Goal: Information Seeking & Learning: Learn about a topic

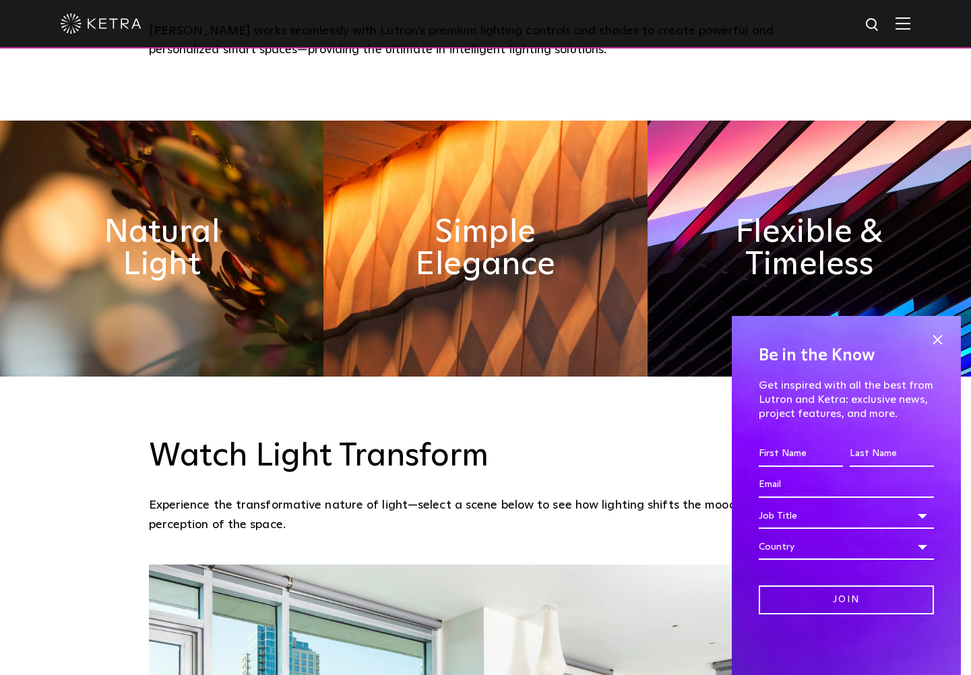
scroll to position [814, 0]
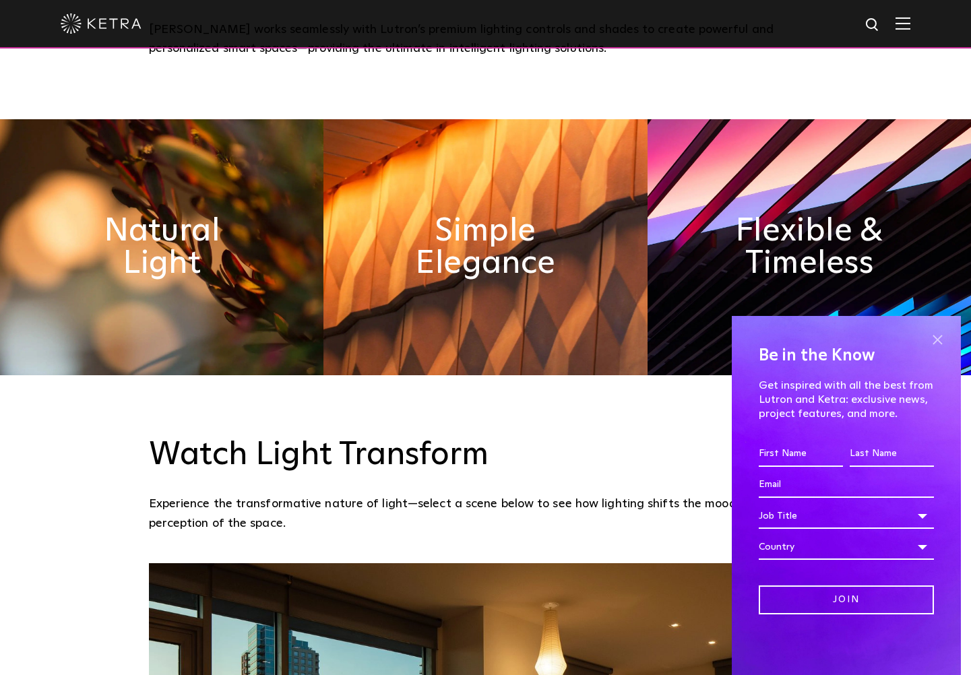
click at [944, 338] on span at bounding box center [938, 340] width 20 height 20
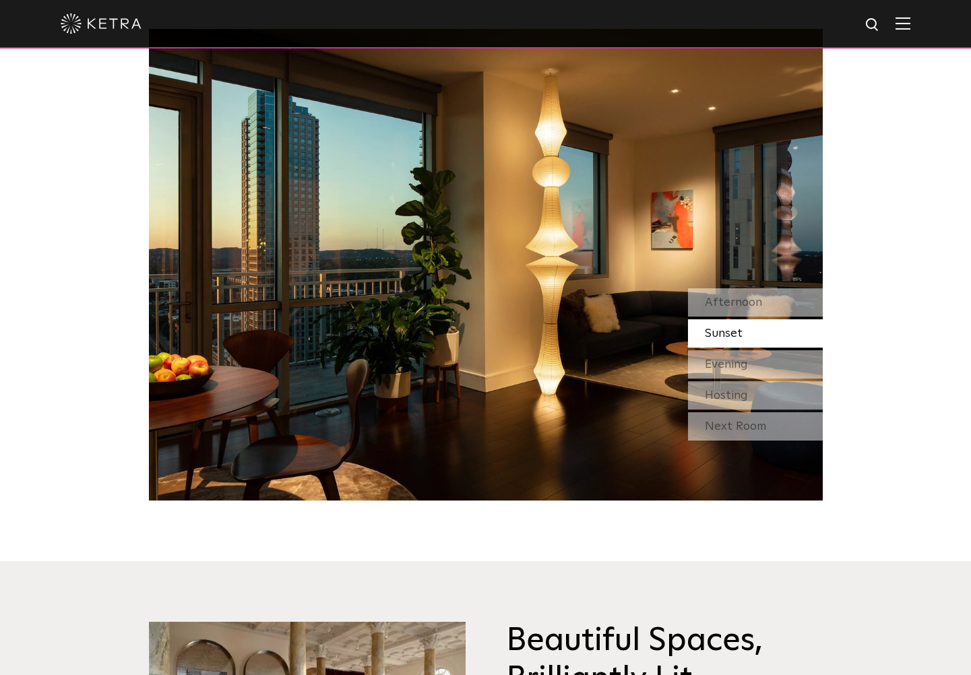
scroll to position [1356, 0]
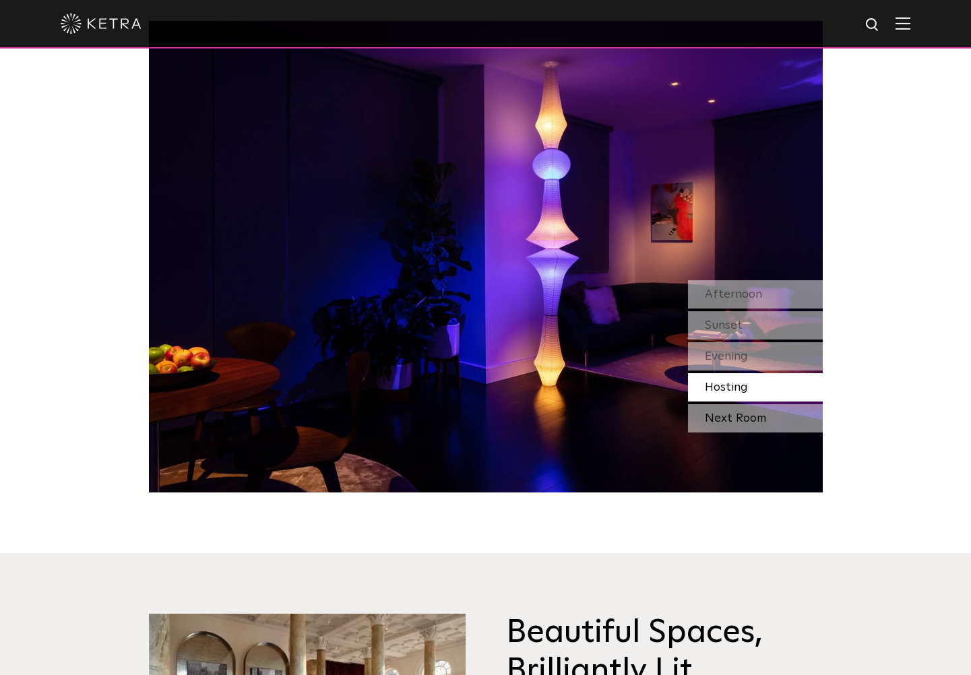
click at [731, 404] on div "Next Room" at bounding box center [755, 418] width 135 height 28
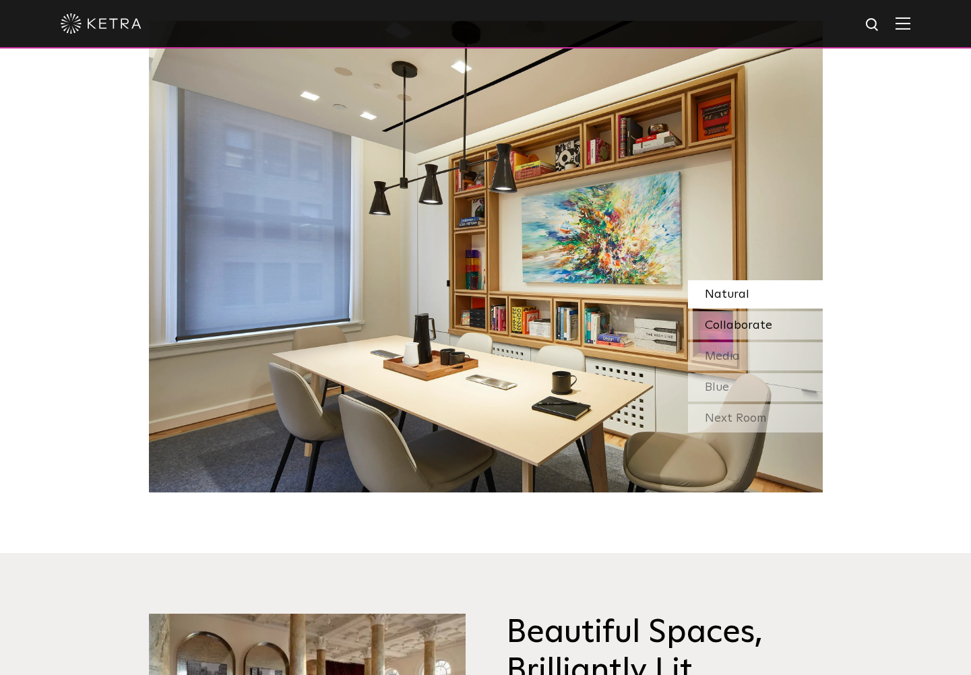
click at [726, 311] on div "Collaborate" at bounding box center [755, 325] width 135 height 28
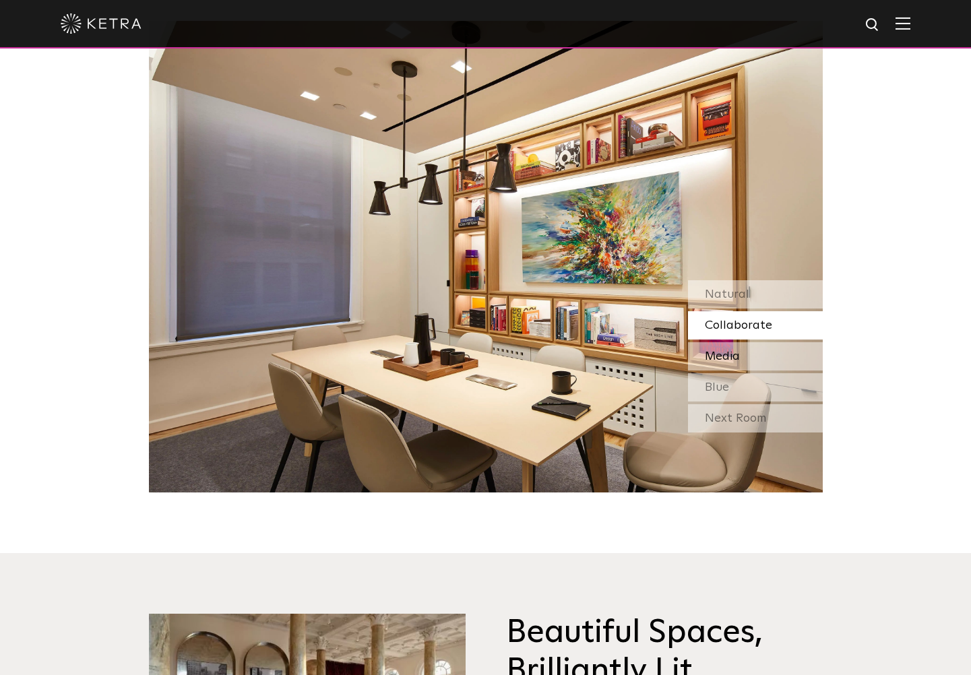
click at [722, 351] on span "Media" at bounding box center [722, 357] width 35 height 12
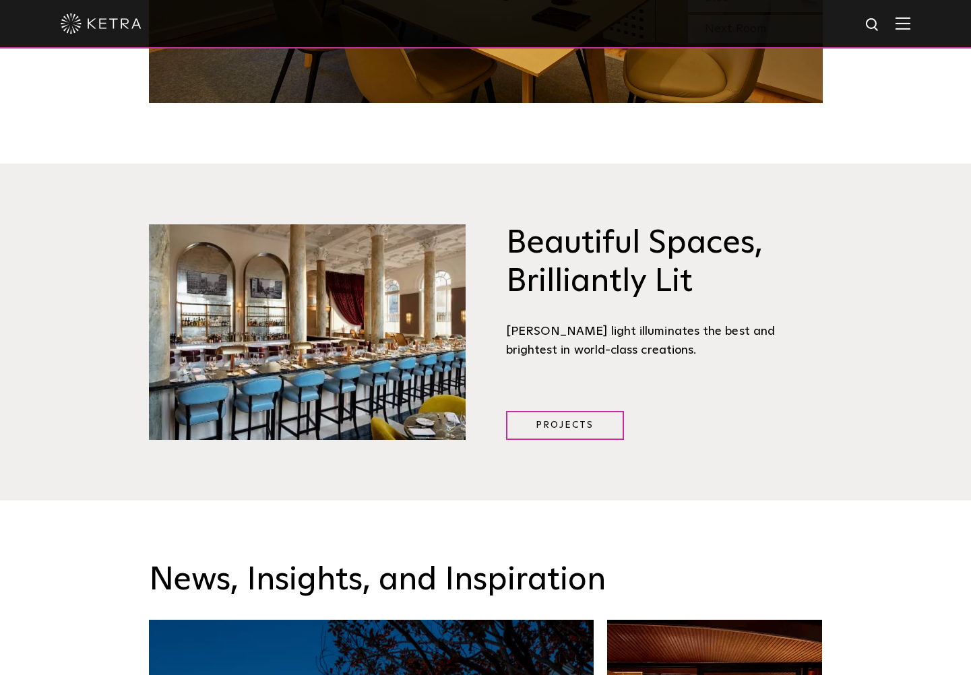
scroll to position [1741, 0]
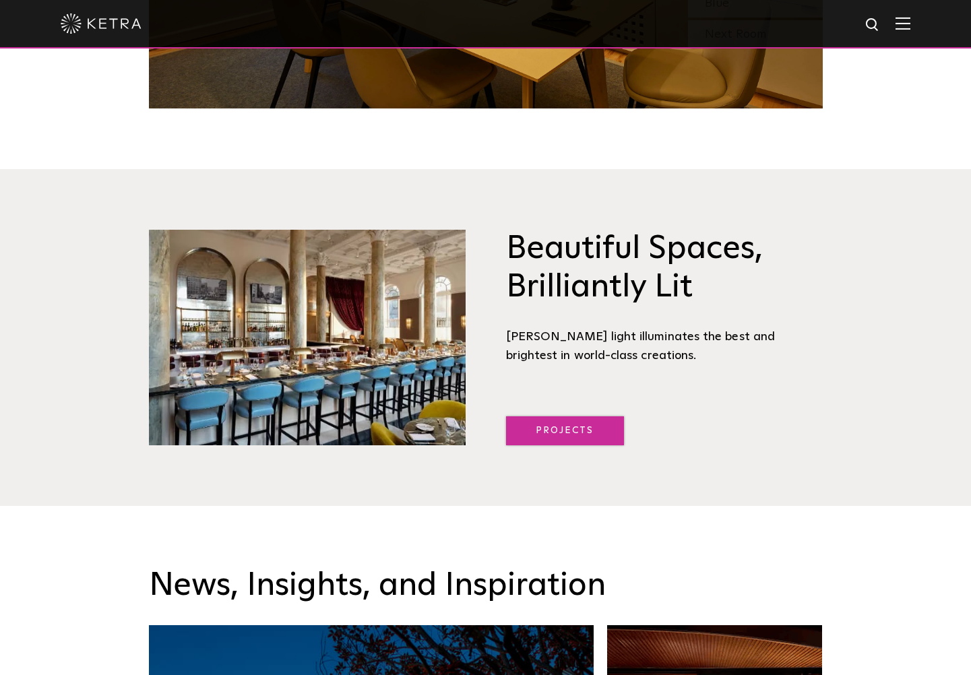
click at [539, 417] on link "Projects" at bounding box center [565, 431] width 118 height 29
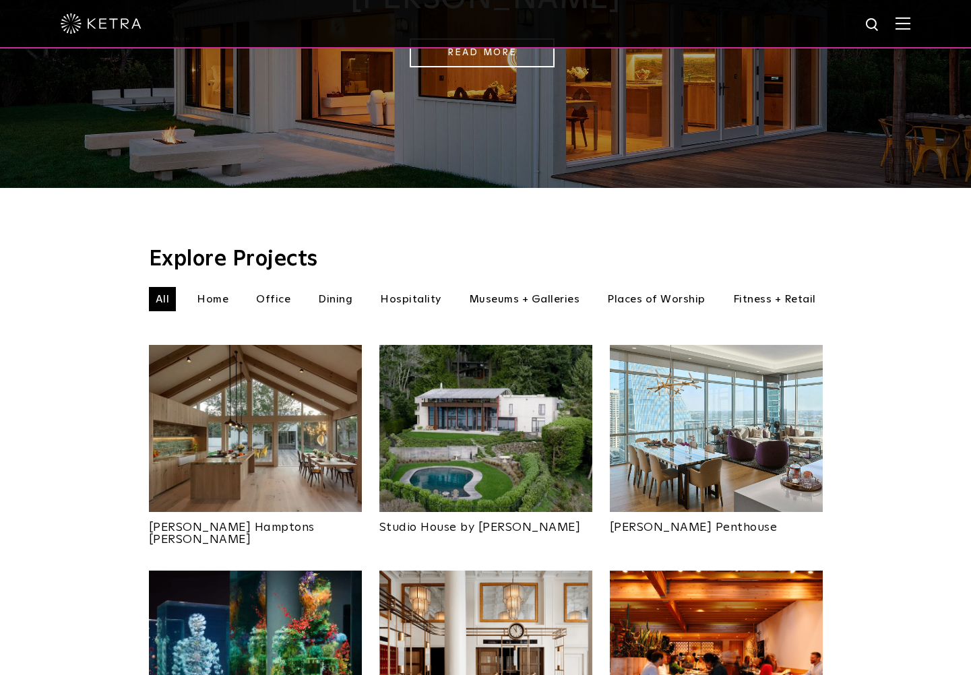
scroll to position [313, 0]
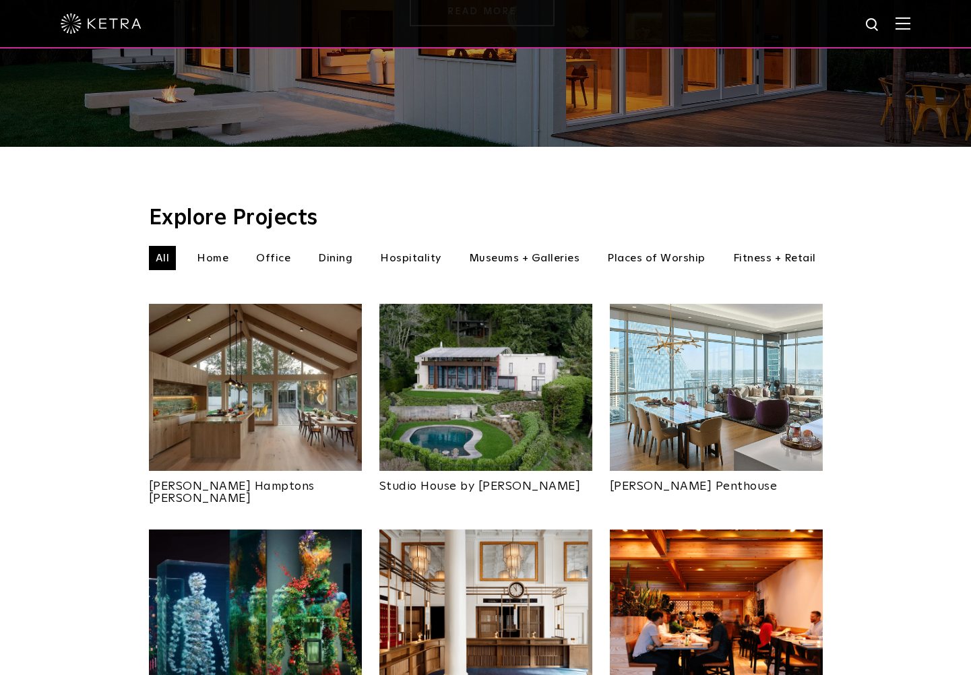
click at [214, 246] on li "Home" at bounding box center [212, 258] width 45 height 24
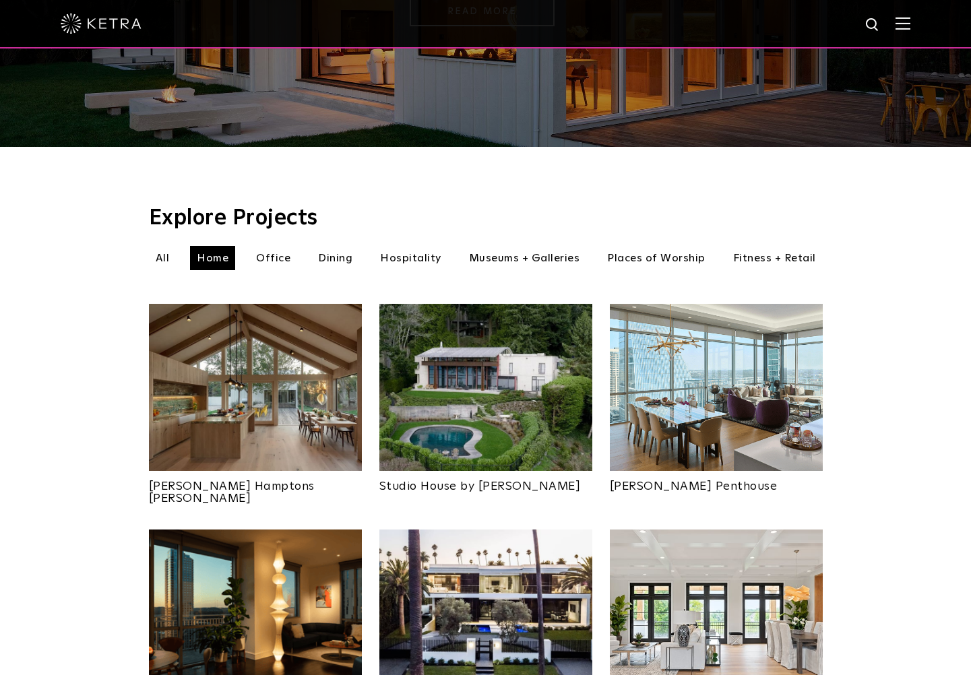
click at [280, 374] on img at bounding box center [255, 387] width 213 height 167
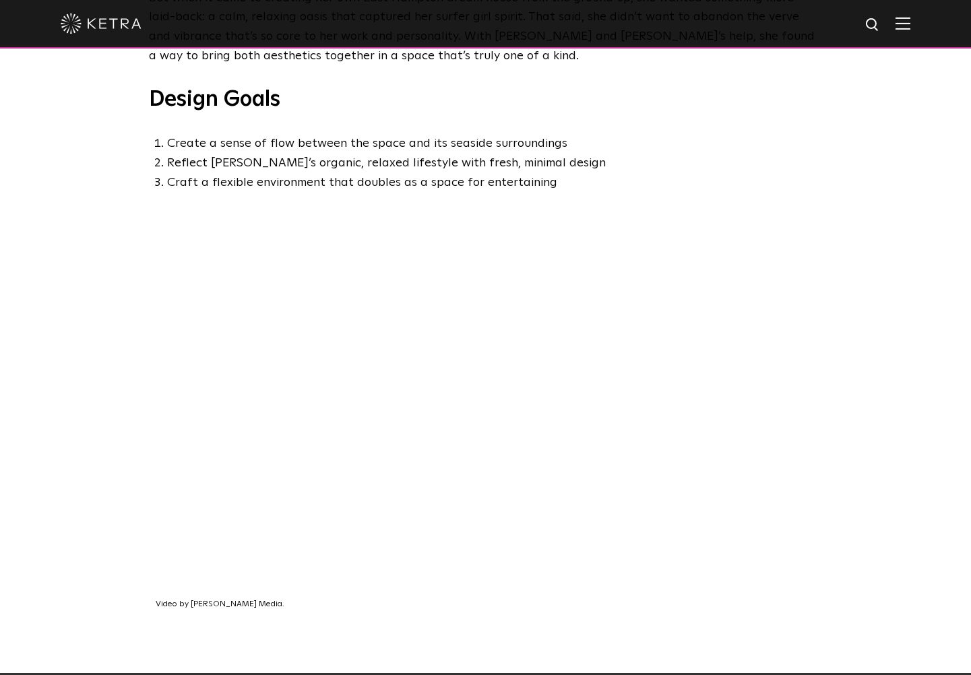
scroll to position [763, 0]
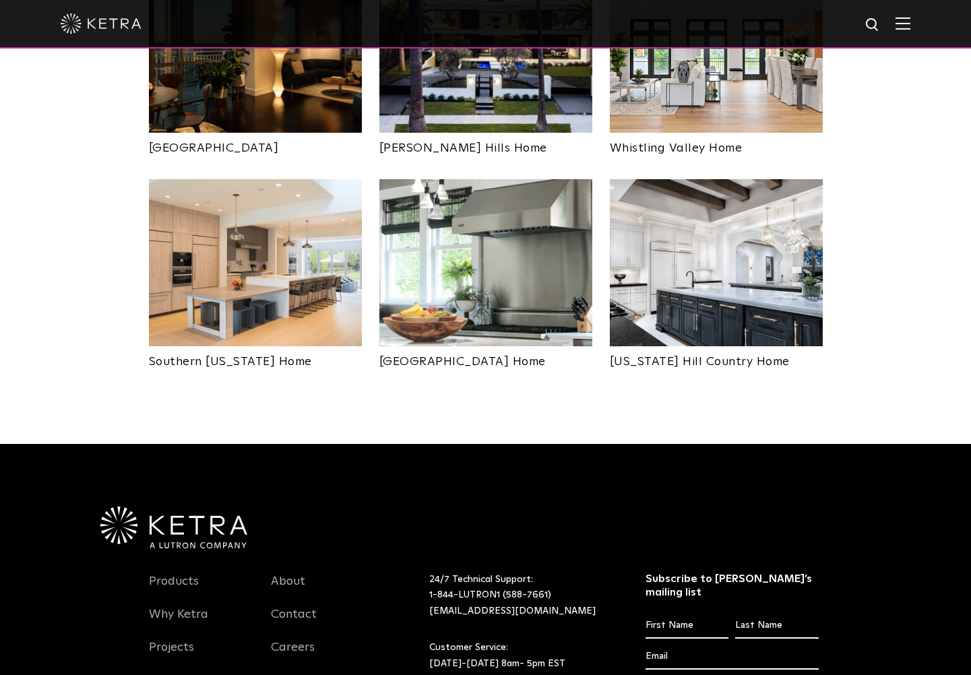
scroll to position [879, 0]
